Goal: Information Seeking & Learning: Learn about a topic

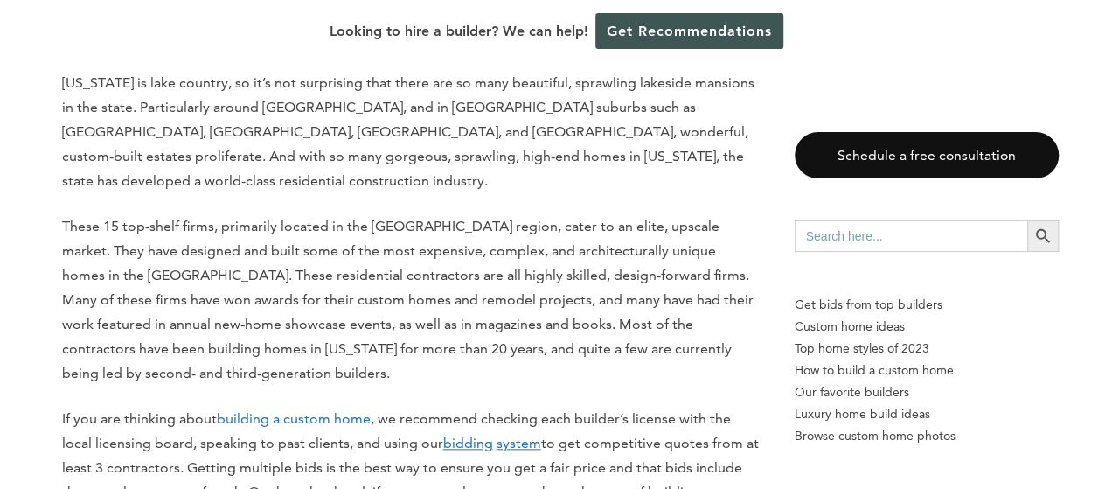
scroll to position [749, 0]
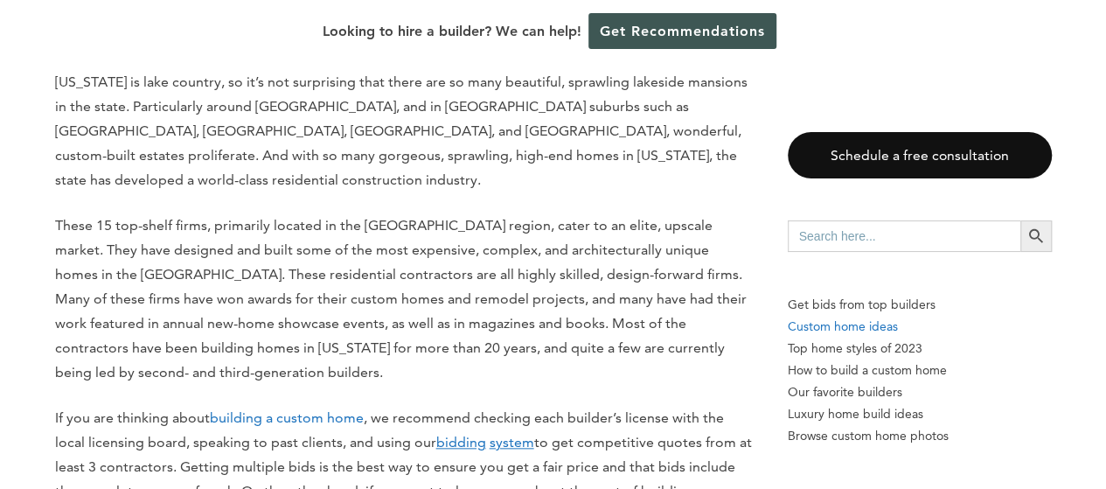
click at [851, 333] on p "Custom home ideas" at bounding box center [920, 327] width 264 height 22
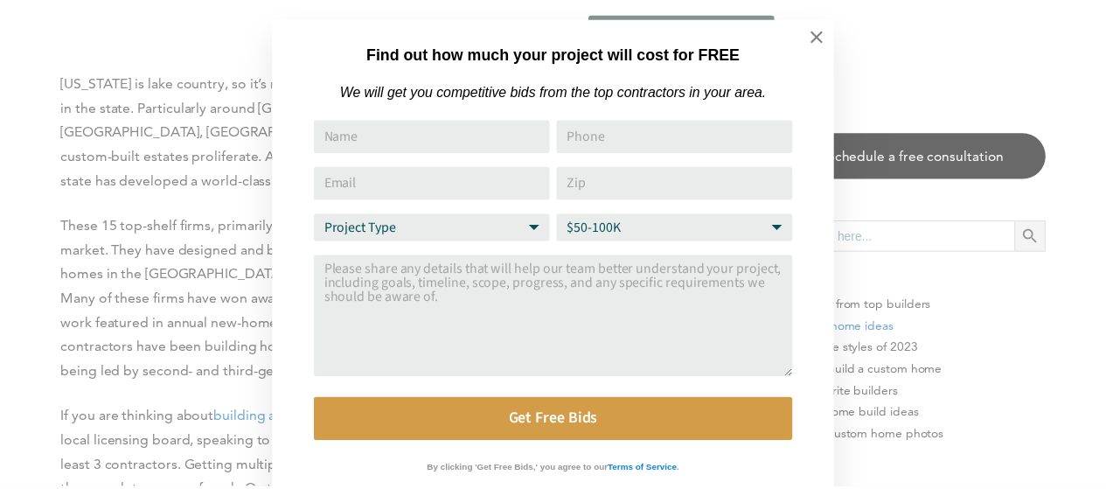
scroll to position [17, 0]
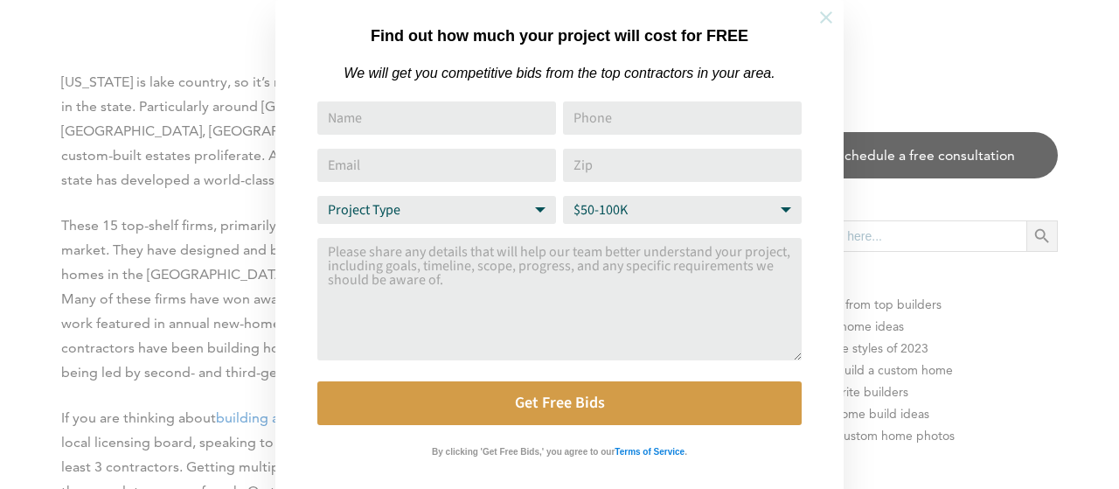
click at [832, 22] on icon at bounding box center [826, 17] width 19 height 19
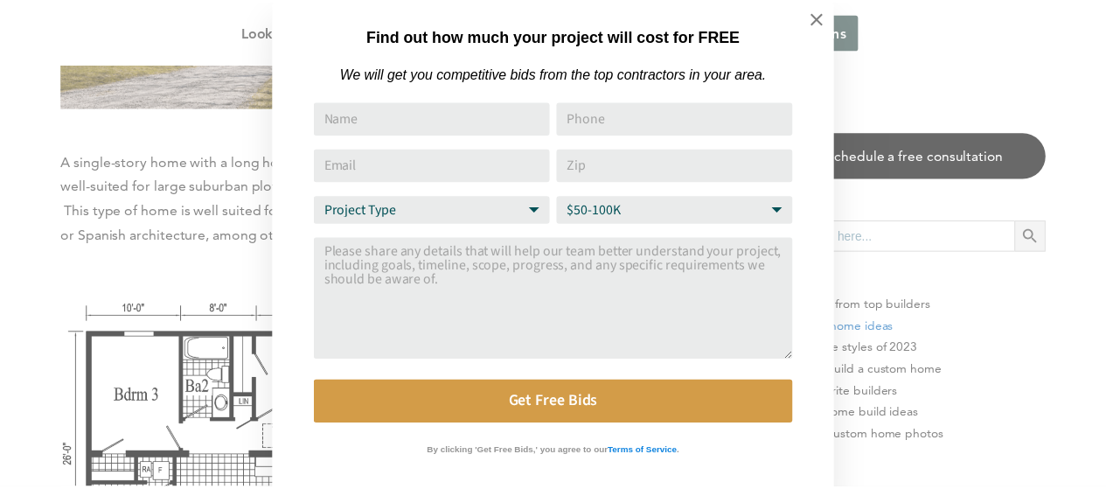
scroll to position [35, 0]
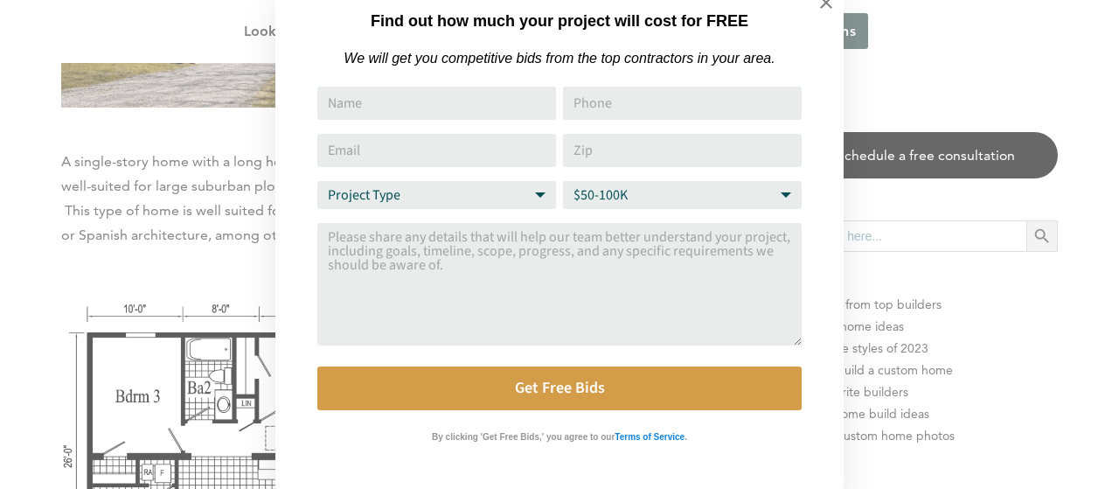
click at [317, 477] on div "Find out how much your project will cost for FREE We will get you competitive b…" at bounding box center [559, 237] width 568 height 504
click at [196, 341] on div "Find out how much your project will cost for FREE We will get you competitive b…" at bounding box center [559, 244] width 1119 height 489
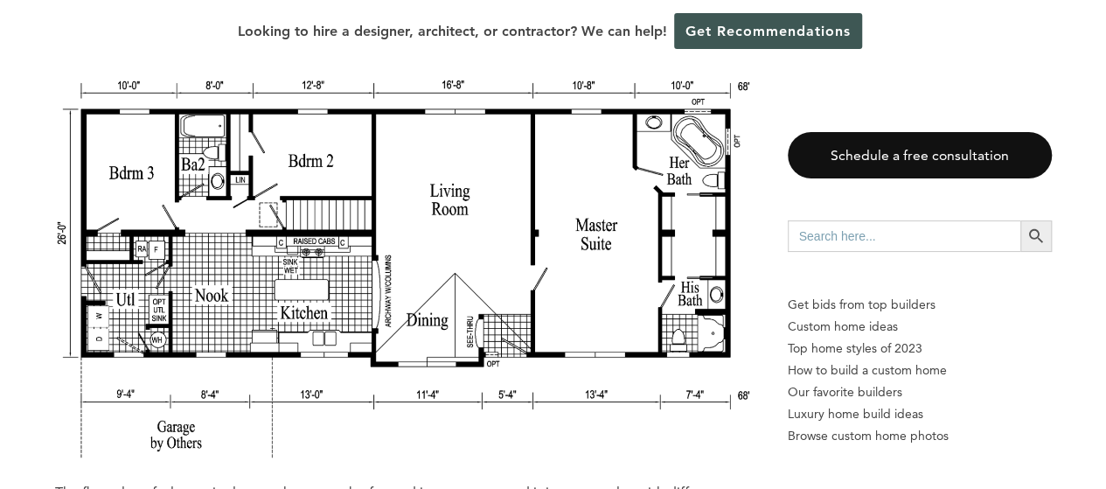
scroll to position [1990, 0]
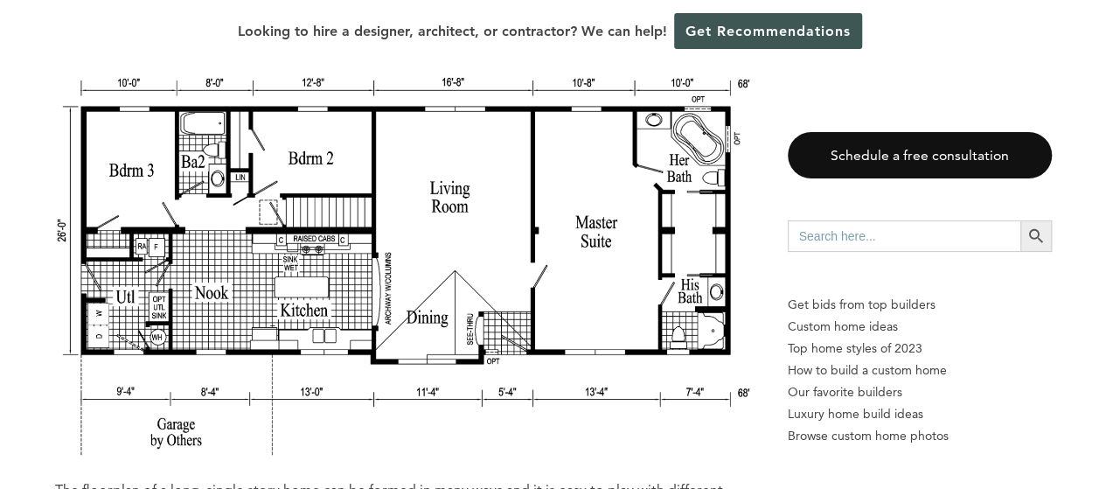
click at [635, 215] on img at bounding box center [404, 267] width 698 height 380
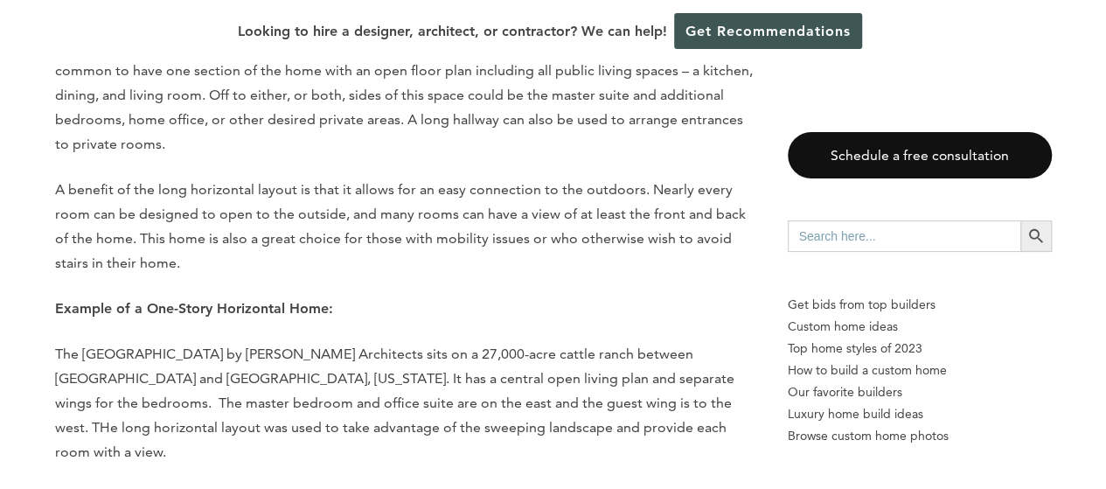
scroll to position [2460, 0]
click at [558, 302] on p "Example of a One-Story Horizontal Home:" at bounding box center [404, 307] width 698 height 24
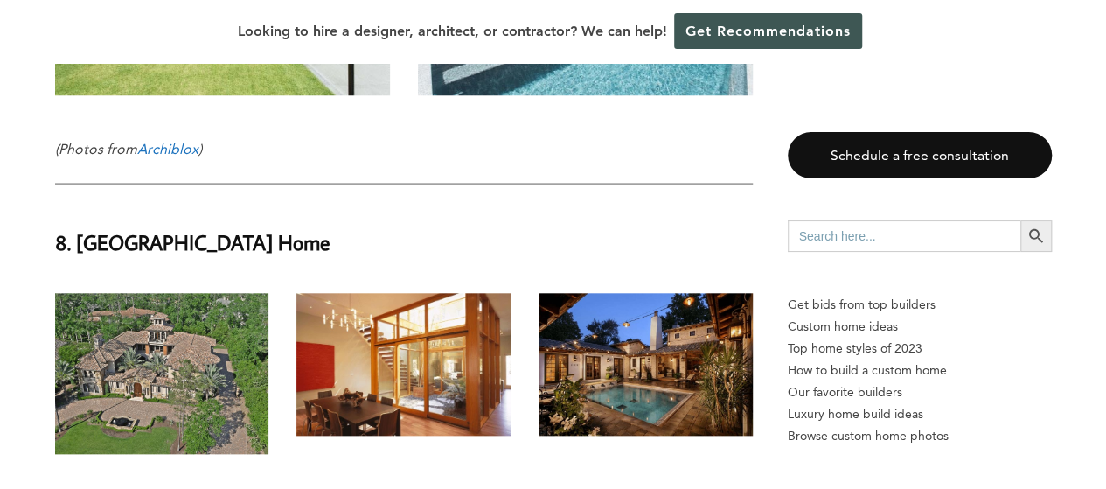
scroll to position [20608, 0]
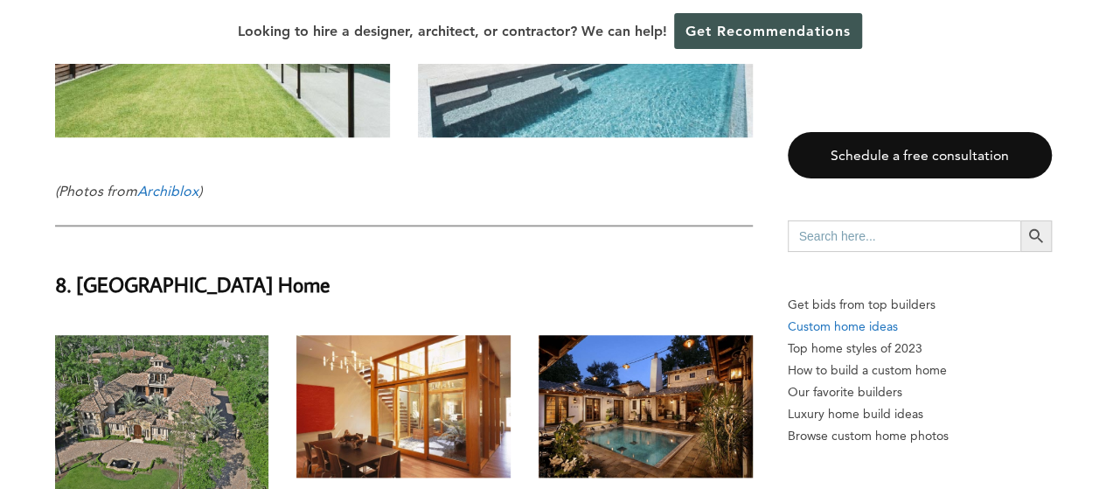
click at [885, 331] on p "Custom home ideas" at bounding box center [920, 327] width 264 height 22
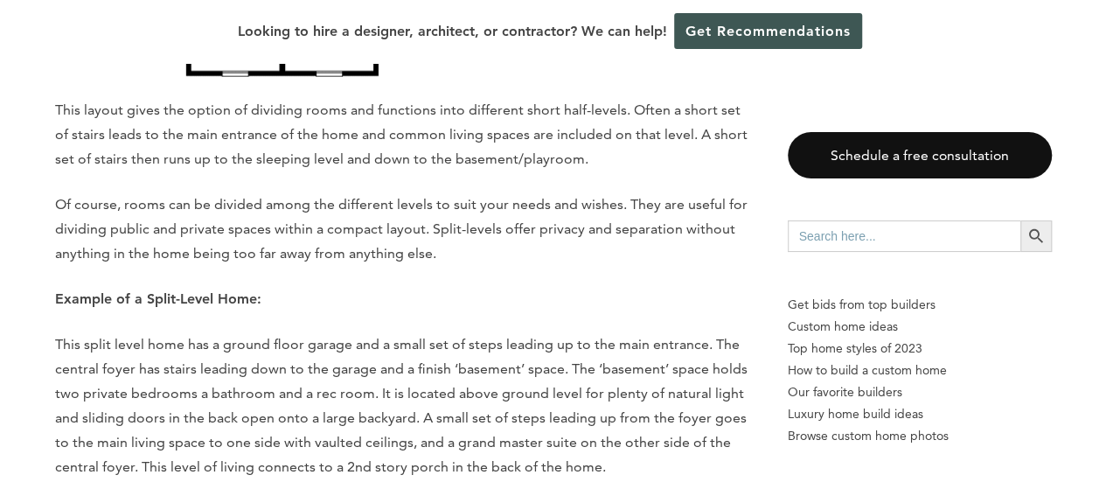
scroll to position [5345, 0]
